Goal: Go to known website: Access a specific website the user already knows

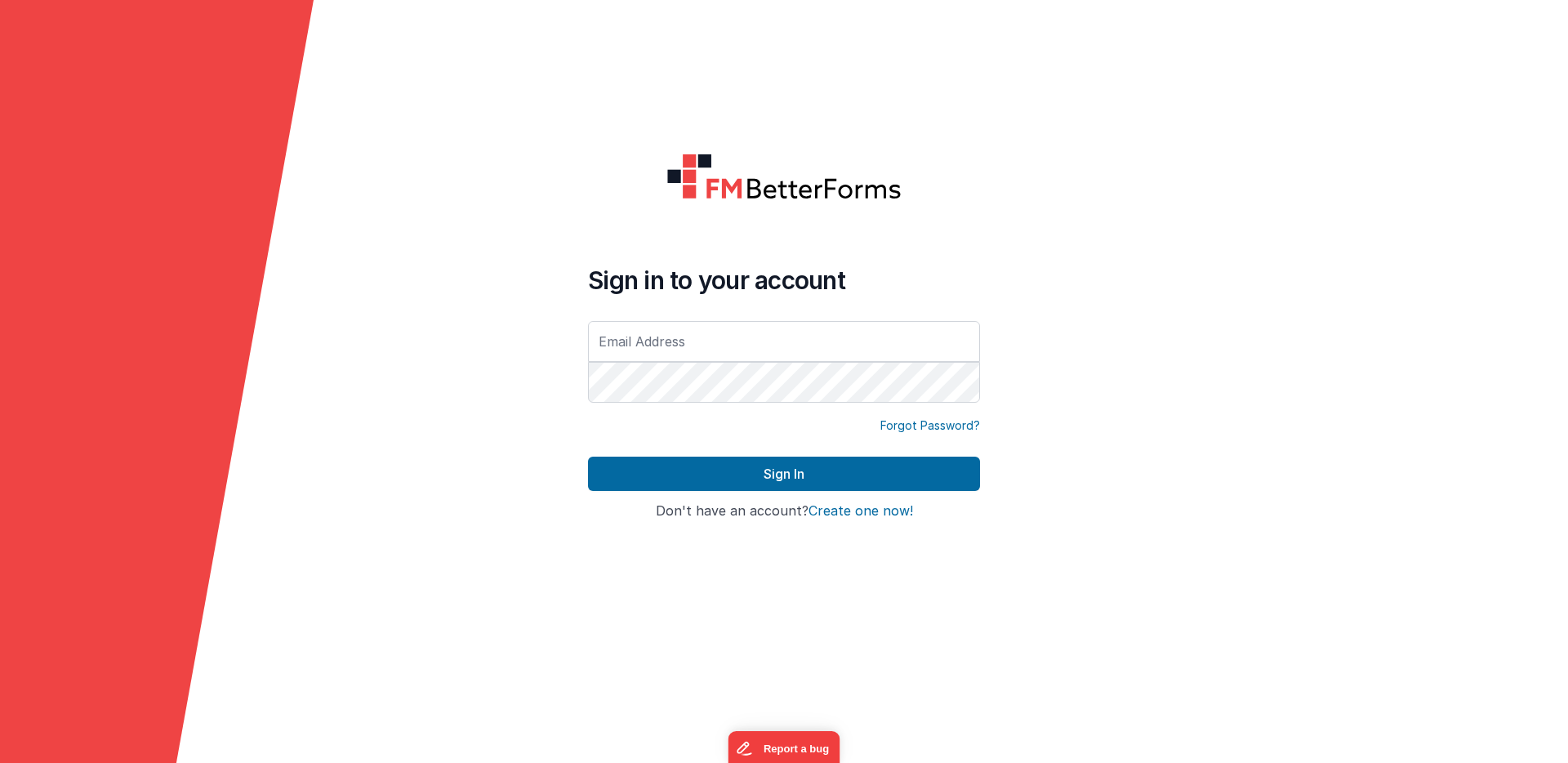
click at [0, 762] on com-1password-button at bounding box center [0, 763] width 0 height 0
type input "[EMAIL_ADDRESS][DOMAIN_NAME]"
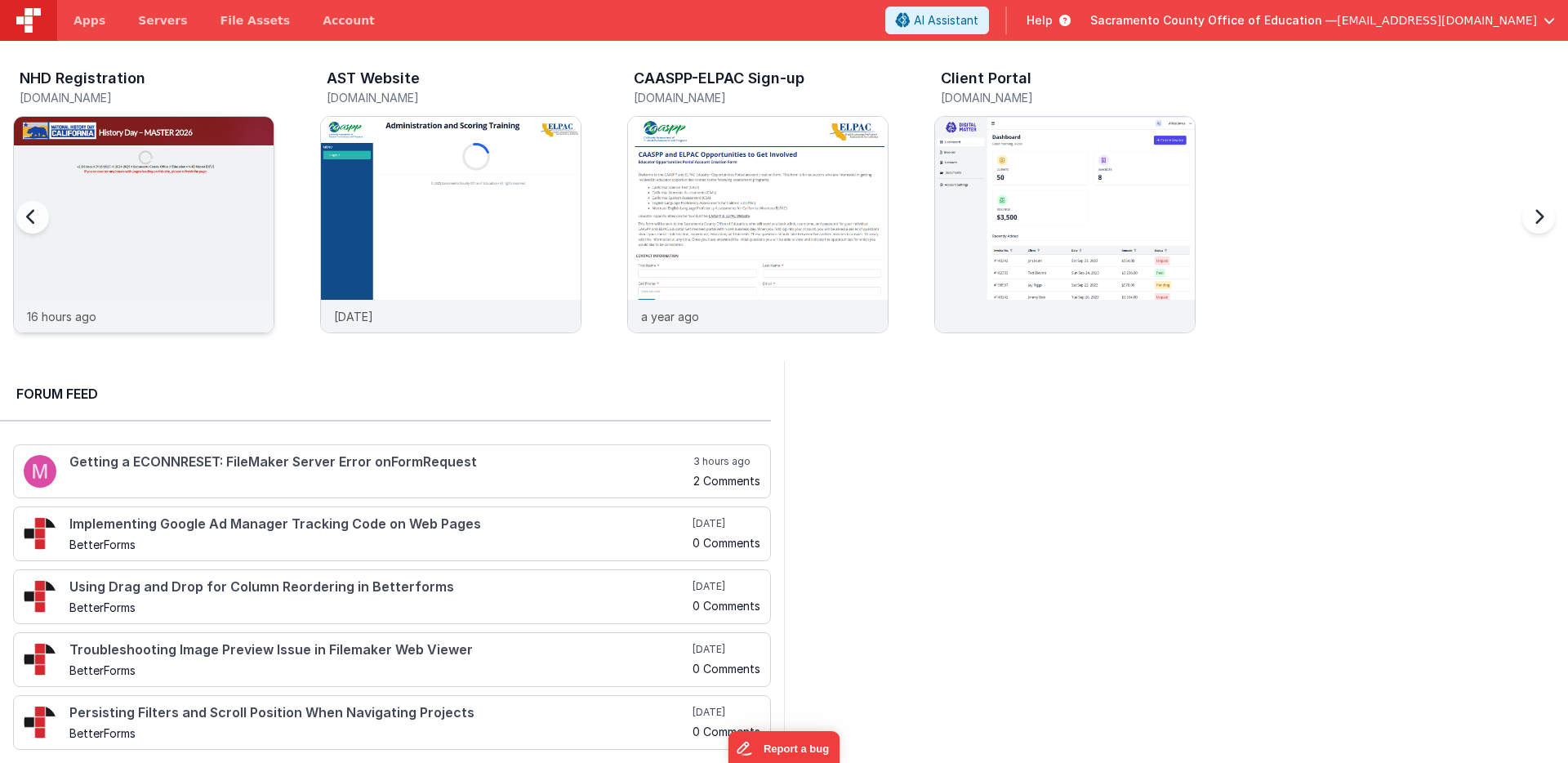
click at [111, 212] on img at bounding box center [144, 247] width 260 height 260
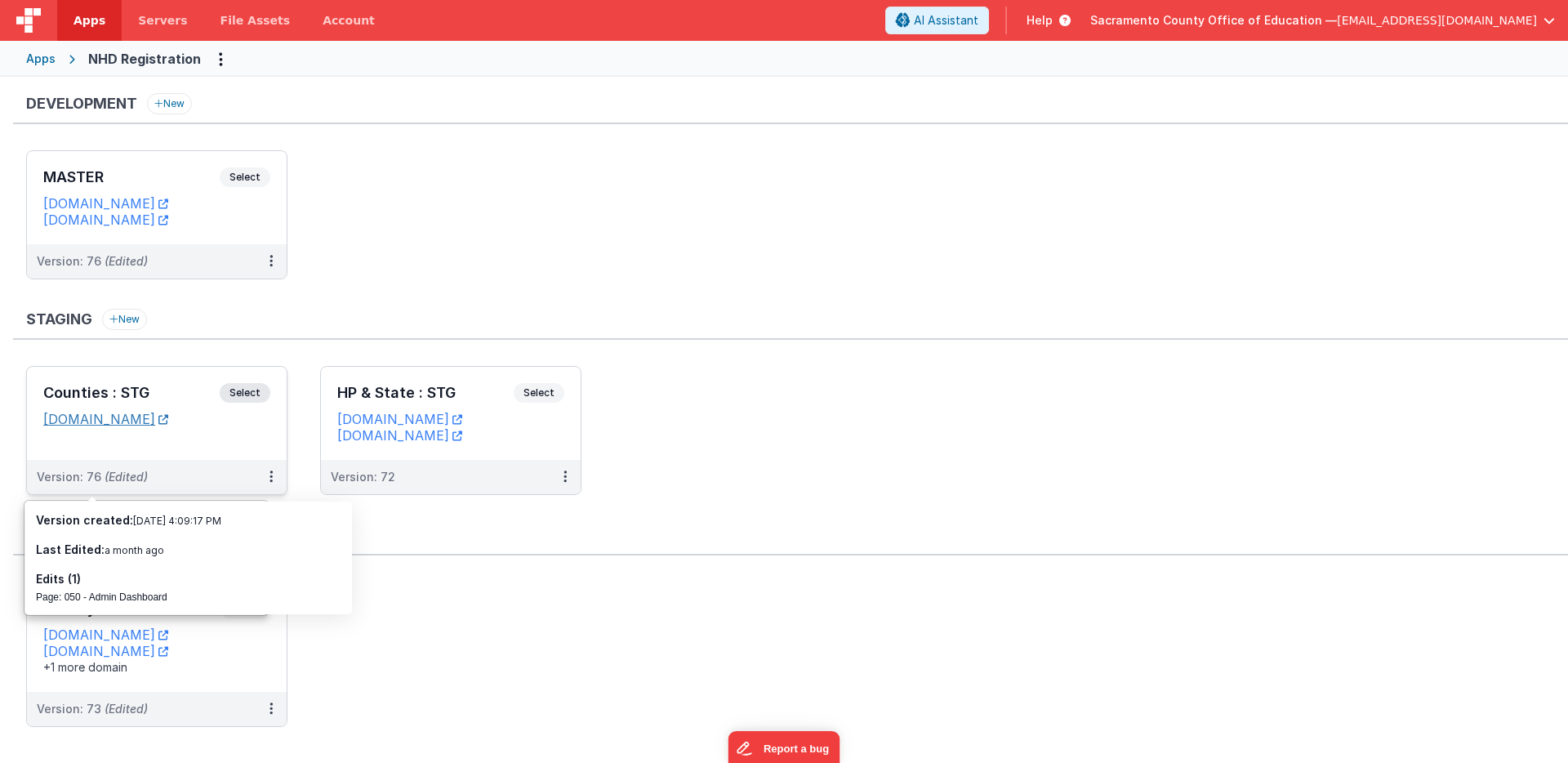
click at [165, 419] on link "[DOMAIN_NAME]" at bounding box center [105, 419] width 125 height 16
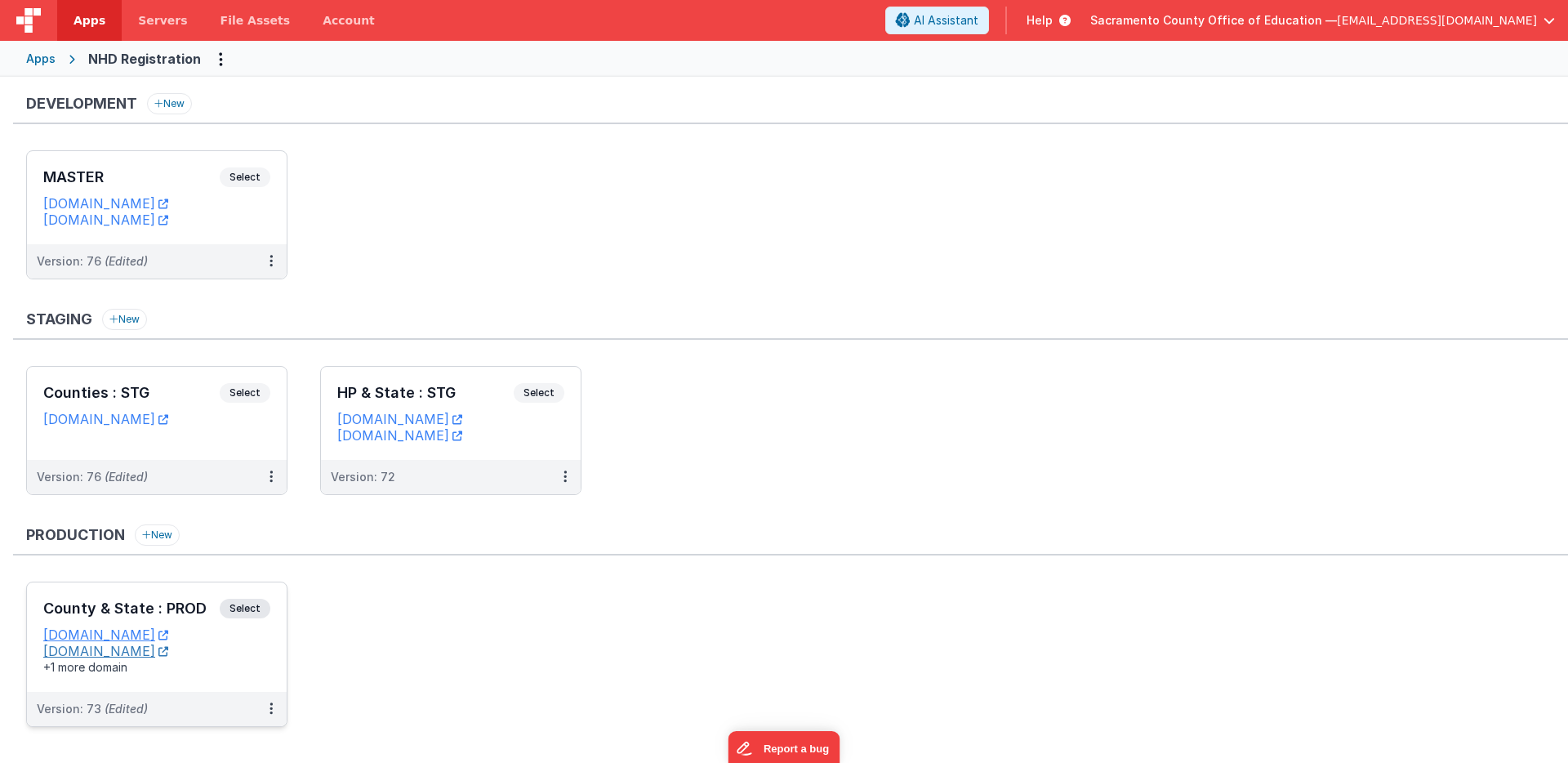
click at [105, 652] on link "[DOMAIN_NAME]" at bounding box center [105, 650] width 125 height 16
